Goal: Task Accomplishment & Management: Use online tool/utility

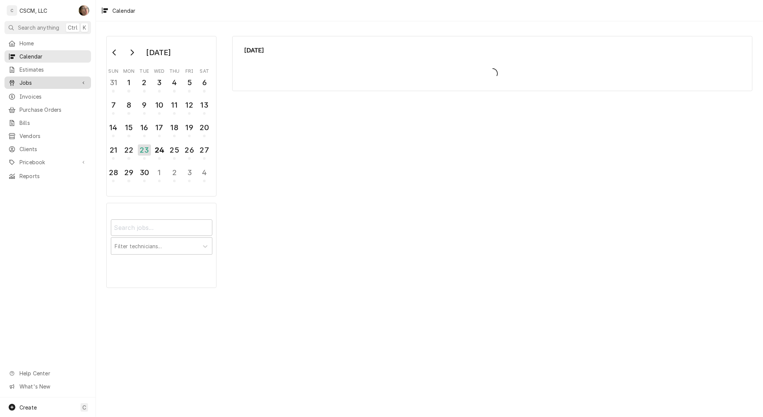
click at [31, 79] on span "Jobs" at bounding box center [47, 83] width 57 height 8
click at [33, 94] on span "Jobs" at bounding box center [53, 96] width 68 height 8
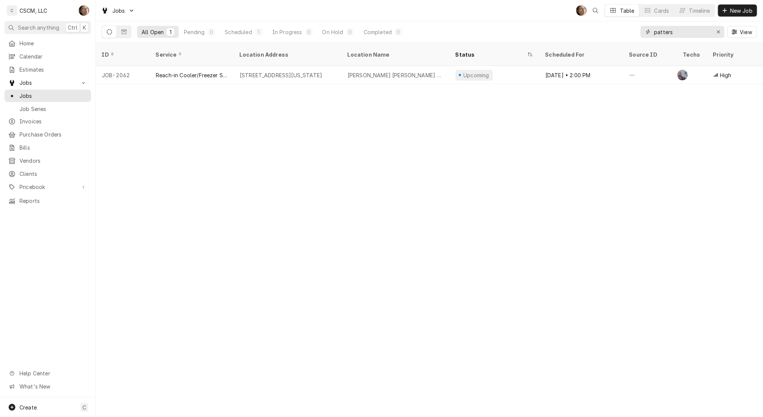
drag, startPoint x: 689, startPoint y: 34, endPoint x: 559, endPoint y: 39, distance: 129.8
click at [559, 39] on div "All Open 1 Pending 0 Scheduled 1 In Progress 0 On Hold 0 Completed 0 patters Vi…" at bounding box center [429, 31] width 655 height 21
type input "[PERSON_NAME]"
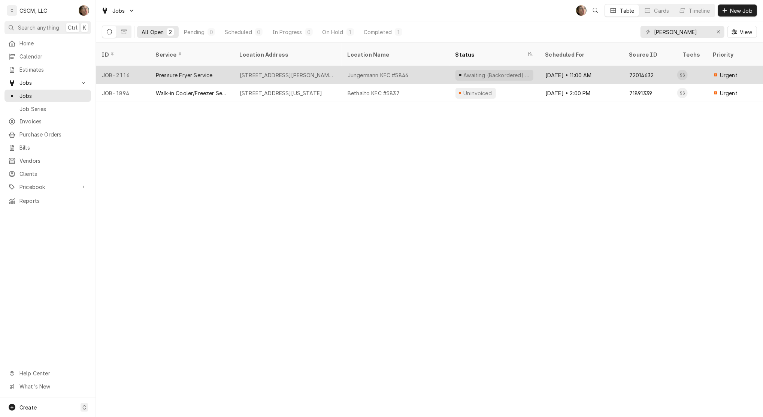
click at [435, 69] on div "Jungermann KFC #5846" at bounding box center [396, 75] width 108 height 18
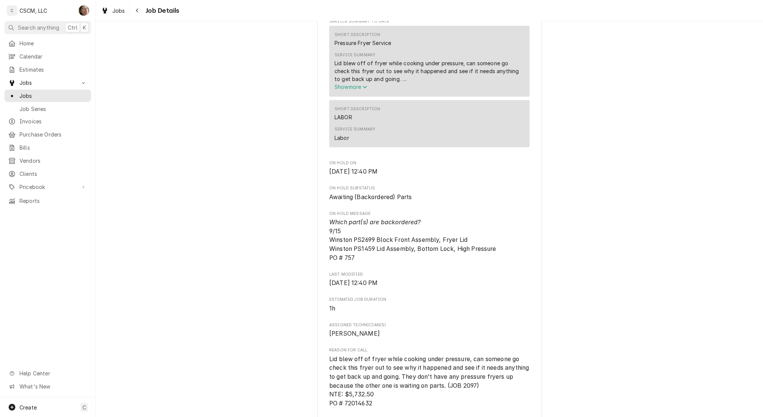
scroll to position [373, 0]
click at [139, 13] on icon "Navigate back" at bounding box center [137, 10] width 3 height 5
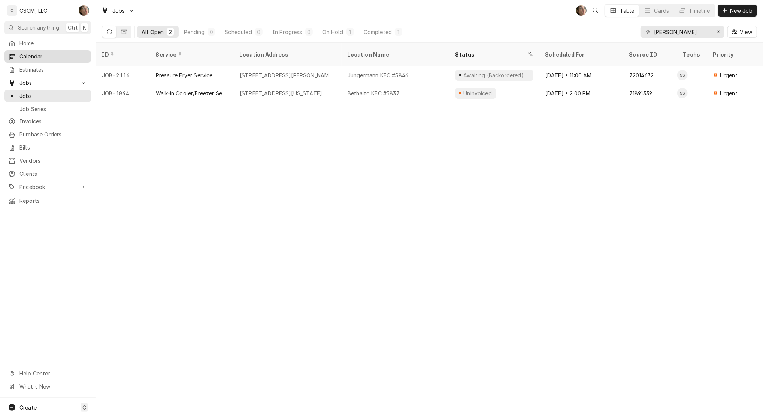
click at [43, 56] on span "Calendar" at bounding box center [53, 56] width 68 height 8
